Goal: Check status: Check status

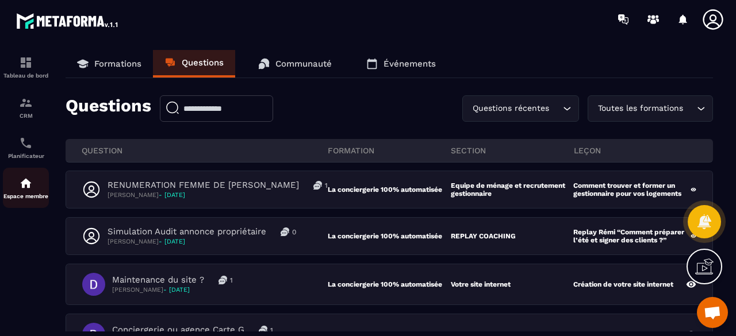
drag, startPoint x: 0, startPoint y: 0, endPoint x: 21, endPoint y: 191, distance: 192.5
click at [21, 197] on p "Espace membre" at bounding box center [26, 196] width 46 height 6
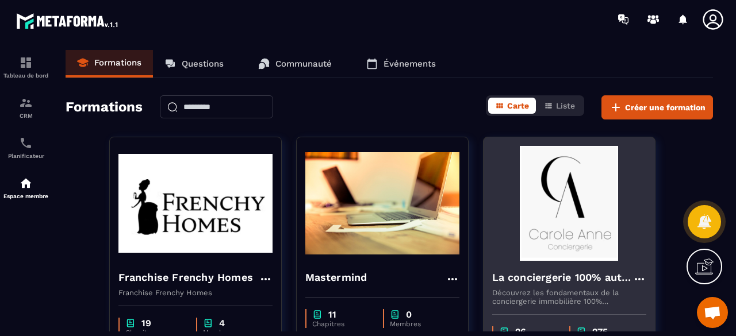
click at [592, 197] on img at bounding box center [569, 203] width 154 height 115
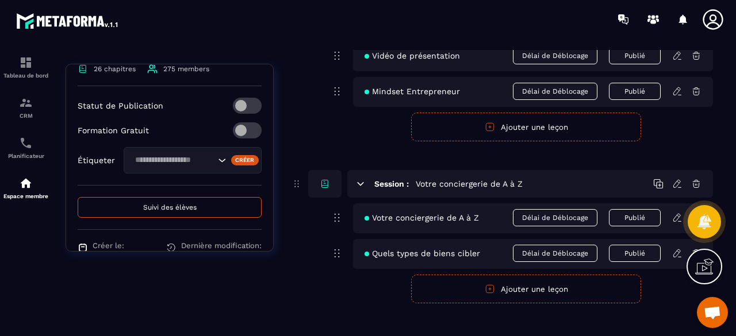
scroll to position [474, 0]
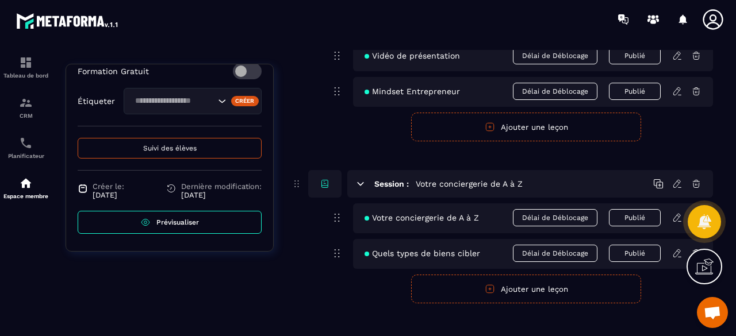
click at [179, 151] on span "Suivi des élèves" at bounding box center [169, 148] width 53 height 8
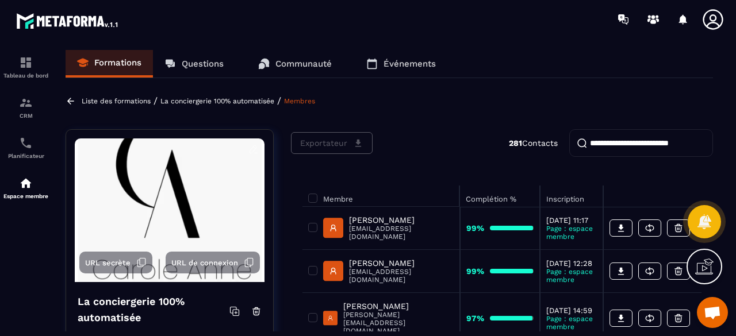
click at [625, 147] on input "search" at bounding box center [641, 143] width 144 height 28
paste input "**********"
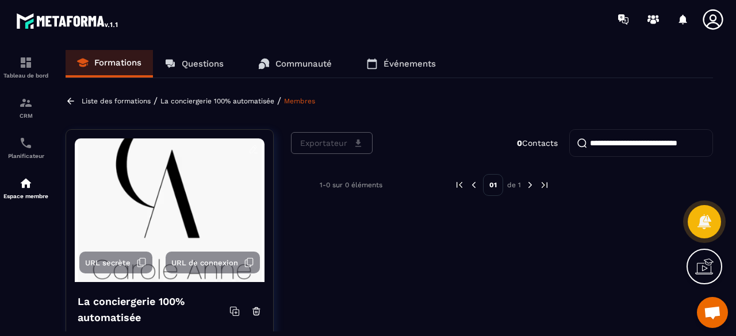
drag, startPoint x: 596, startPoint y: 142, endPoint x: 735, endPoint y: 145, distance: 139.1
click at [735, 145] on section "Tableau de bord CRM Planificateur Espace membre Formations Questions Communauté…" at bounding box center [368, 191] width 736 height 305
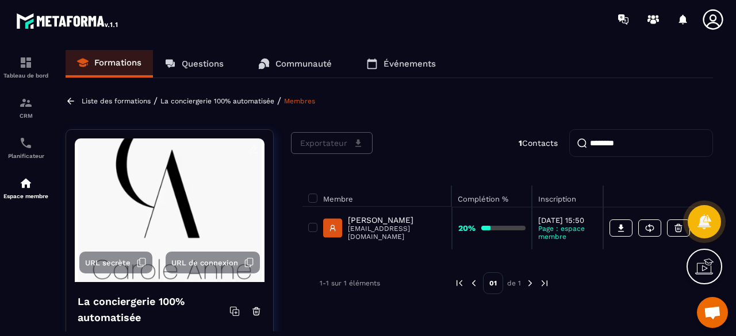
type input "********"
click at [439, 225] on p "[PERSON_NAME]" at bounding box center [397, 220] width 98 height 9
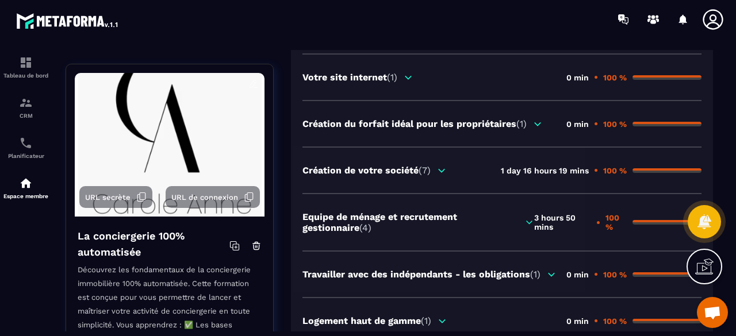
scroll to position [359, 0]
